Goal: Task Accomplishment & Management: Manage account settings

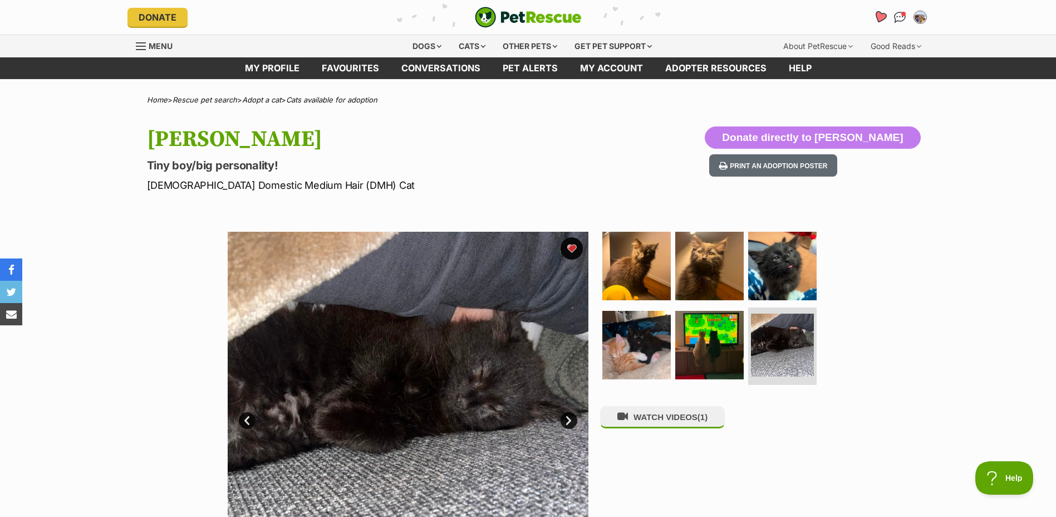
click at [878, 16] on icon "Favourites" at bounding box center [879, 17] width 13 height 13
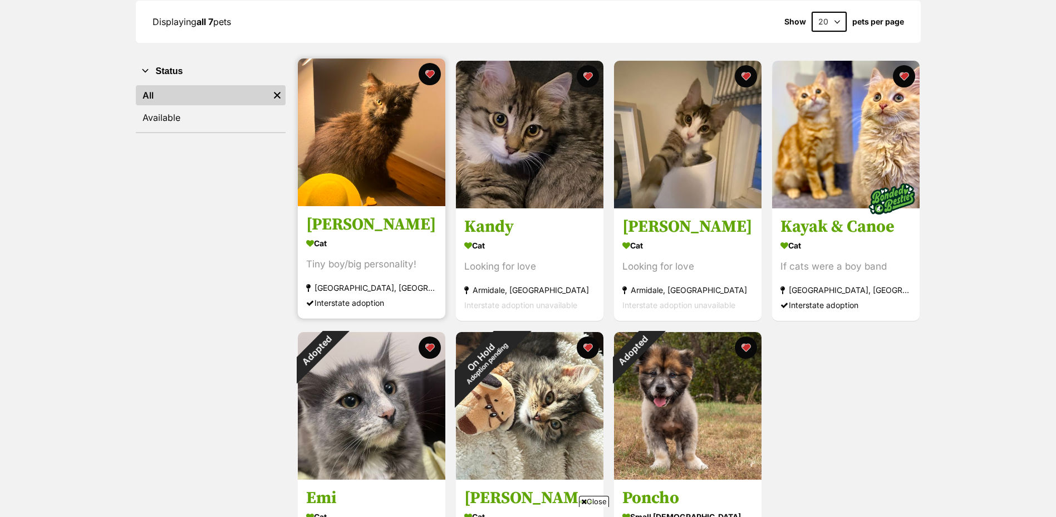
click at [359, 136] on img at bounding box center [372, 132] width 148 height 148
